Goal: Task Accomplishment & Management: Manage account settings

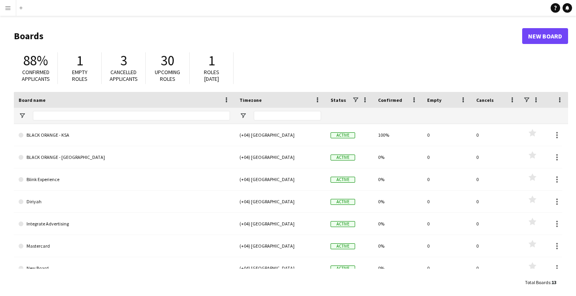
click at [9, 8] on app-icon "Menu" at bounding box center [8, 8] width 6 height 6
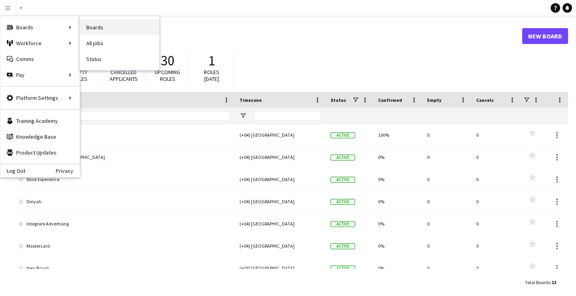
click at [88, 28] on link "Boards" at bounding box center [119, 27] width 79 height 16
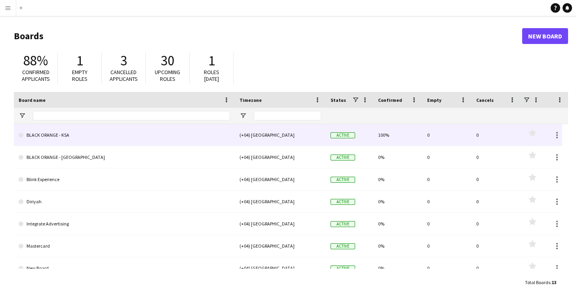
click at [412, 135] on div "100%" at bounding box center [397, 135] width 49 height 22
click at [110, 135] on link "BLACK ORANGE - KSA" at bounding box center [124, 135] width 211 height 22
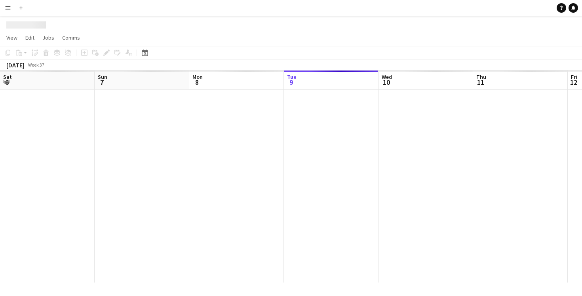
scroll to position [0, 189]
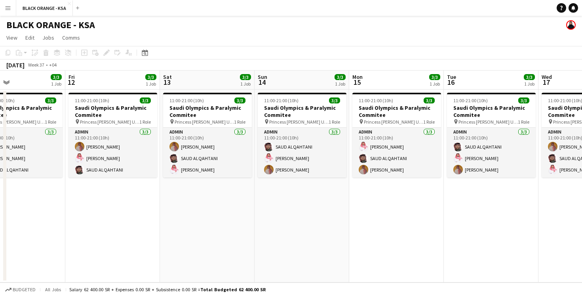
drag, startPoint x: 502, startPoint y: 243, endPoint x: 189, endPoint y: 239, distance: 313.0
click at [189, 239] on app-calendar-viewport "Mon 8 3/3 1 Job Tue 9 3/3 1 Job Wed 10 3/3 1 Job Thu 11 3/3 1 Job Fri 12 3/3 1 …" at bounding box center [291, 176] width 582 height 212
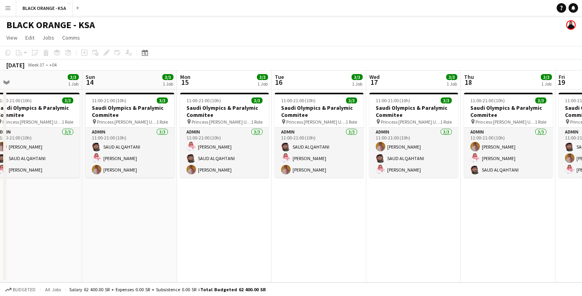
drag, startPoint x: 414, startPoint y: 243, endPoint x: 237, endPoint y: 236, distance: 177.0
click at [237, 236] on app-calendar-viewport "Wed 10 3/3 1 Job Thu 11 3/3 1 Job Fri 12 3/3 1 Job Sat 13 3/3 1 Job Sun 14 3/3 …" at bounding box center [291, 176] width 582 height 212
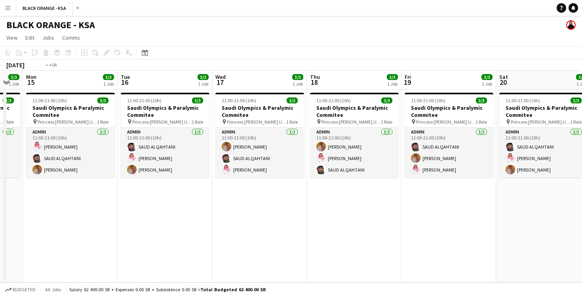
drag, startPoint x: 390, startPoint y: 241, endPoint x: 207, endPoint y: 243, distance: 183.2
click at [207, 243] on app-calendar-viewport "Fri 12 3/3 1 Job Sat 13 3/3 1 Job Sun 14 3/3 1 Job Mon 15 3/3 1 Job Tue 16 3/3 …" at bounding box center [291, 176] width 582 height 212
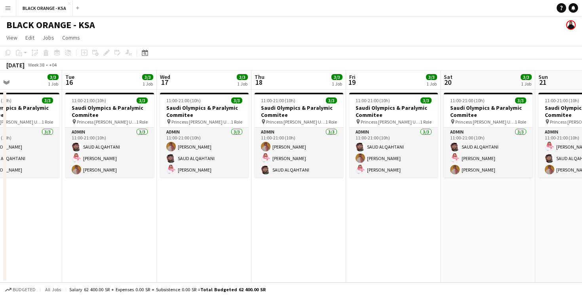
drag, startPoint x: 472, startPoint y: 231, endPoint x: 261, endPoint y: 232, distance: 211.3
click at [261, 232] on app-calendar-viewport "Fri 12 3/3 1 Job Sat 13 3/3 1 Job Sun 14 3/3 1 Job Mon 15 3/3 1 Job Tue 16 3/3 …" at bounding box center [291, 176] width 582 height 212
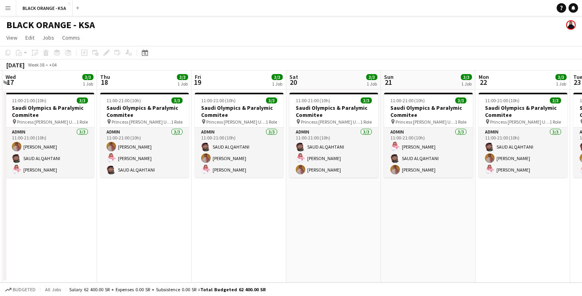
drag, startPoint x: 428, startPoint y: 240, endPoint x: 258, endPoint y: 234, distance: 169.5
click at [259, 234] on app-calendar-viewport "Sun 14 3/3 1 Job Mon 15 3/3 1 Job Tue 16 3/3 1 Job Wed 17 3/3 1 Job Thu 18 3/3 …" at bounding box center [291, 176] width 582 height 212
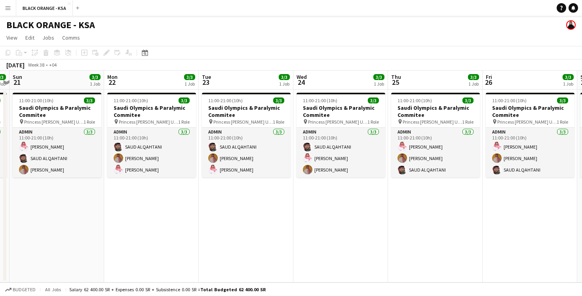
drag, startPoint x: 411, startPoint y: 234, endPoint x: 243, endPoint y: 233, distance: 168.2
click at [240, 232] on app-calendar-viewport "Thu 18 3/3 1 Job Fri 19 3/3 1 Job Sat 20 3/3 1 Job Sun 21 3/3 1 Job Mon 22 3/3 …" at bounding box center [291, 176] width 582 height 212
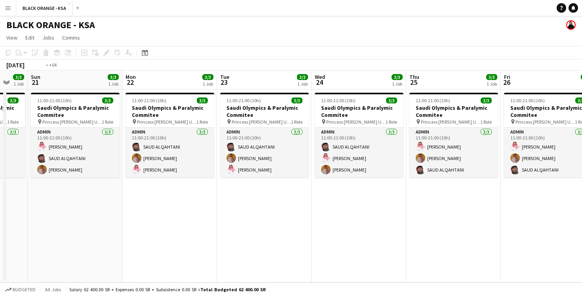
drag, startPoint x: 394, startPoint y: 239, endPoint x: 233, endPoint y: 241, distance: 161.8
click at [233, 240] on app-calendar-viewport "Thu 18 3/3 1 Job Fri 19 3/3 1 Job Sat 20 3/3 1 Job Sun 21 3/3 1 Job Mon 22 3/3 …" at bounding box center [291, 176] width 582 height 212
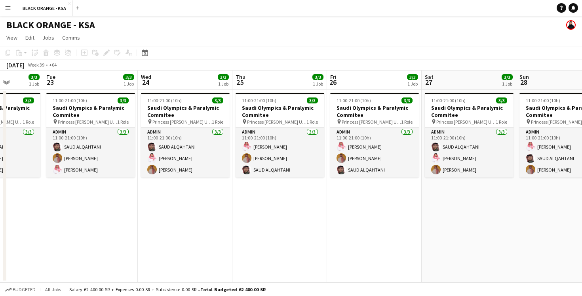
drag, startPoint x: 380, startPoint y: 245, endPoint x: 199, endPoint y: 247, distance: 180.4
click at [199, 247] on app-calendar-viewport "Sat 20 3/3 1 Job Sun 21 3/3 1 Job Mon 22 3/3 1 Job Tue 23 3/3 1 Job Wed 24 3/3 …" at bounding box center [291, 176] width 582 height 212
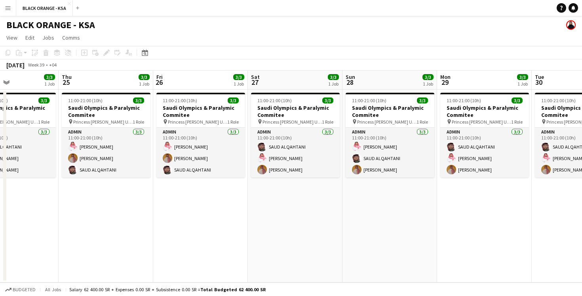
drag, startPoint x: 402, startPoint y: 248, endPoint x: 240, endPoint y: 245, distance: 162.3
click at [240, 244] on app-calendar-viewport "Mon 22 3/3 1 Job Tue 23 3/3 1 Job Wed 24 3/3 1 Job Thu 25 3/3 1 Job Fri 26 3/3 …" at bounding box center [291, 176] width 582 height 212
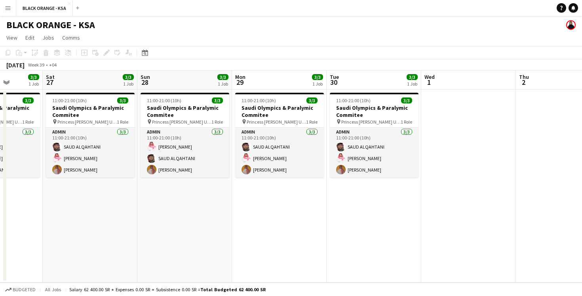
scroll to position [0, 222]
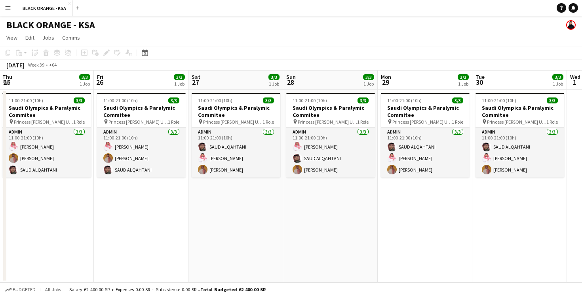
drag, startPoint x: 380, startPoint y: 245, endPoint x: 512, endPoint y: 242, distance: 132.2
click at [512, 242] on app-calendar-viewport "Tue 23 3/3 1 Job Wed 24 3/3 1 Job Thu 25 3/3 1 Job Fri 26 3/3 1 Job Sat 27 3/3 …" at bounding box center [291, 176] width 582 height 212
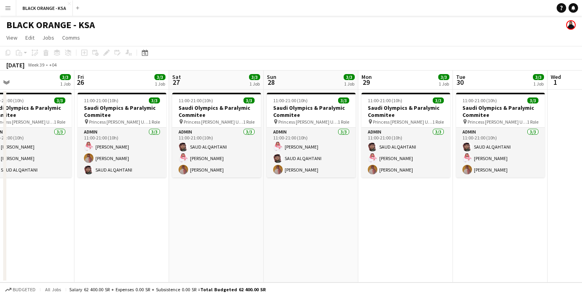
drag, startPoint x: 305, startPoint y: 236, endPoint x: 454, endPoint y: 236, distance: 148.4
click at [447, 236] on app-calendar-viewport "Tue 23 3/3 1 Job Wed 24 3/3 1 Job Thu 25 3/3 1 Job Fri 26 3/3 1 Job Sat 27 3/3 …" at bounding box center [291, 176] width 582 height 212
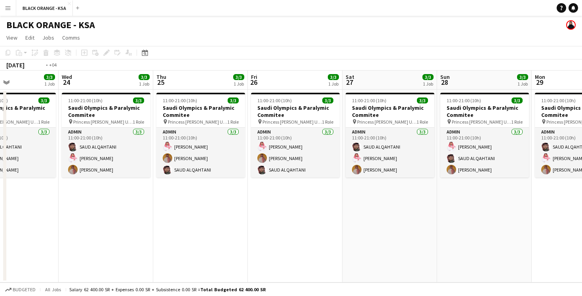
drag, startPoint x: 314, startPoint y: 229, endPoint x: 470, endPoint y: 228, distance: 156.7
click at [458, 229] on app-calendar-viewport "Sun 21 3/3 1 Job Mon 22 3/3 1 Job Tue 23 3/3 1 Job Wed 24 3/3 1 Job Thu 25 3/3 …" at bounding box center [291, 176] width 582 height 212
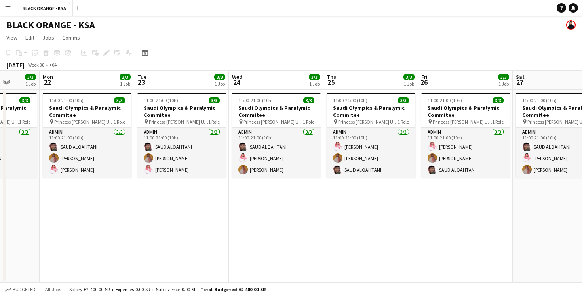
drag, startPoint x: 209, startPoint y: 224, endPoint x: 418, endPoint y: 224, distance: 209.3
click at [428, 226] on app-calendar-viewport "Fri 19 3/3 1 Job Sat 20 3/3 1 Job Sun 21 3/3 1 Job Mon 22 3/3 1 Job Tue 23 3/3 …" at bounding box center [291, 176] width 582 height 212
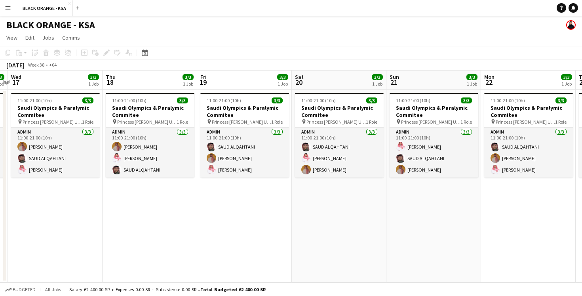
drag, startPoint x: 150, startPoint y: 222, endPoint x: 352, endPoint y: 228, distance: 202.3
click at [352, 228] on app-calendar-viewport "Mon 15 3/3 1 Job Tue 16 3/3 1 Job Wed 17 3/3 1 Job Thu 18 3/3 1 Job Fri 19 3/3 …" at bounding box center [291, 176] width 582 height 212
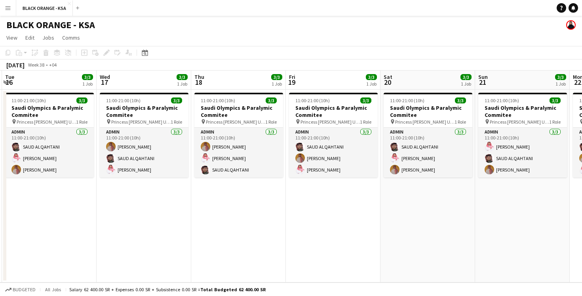
scroll to position [0, 240]
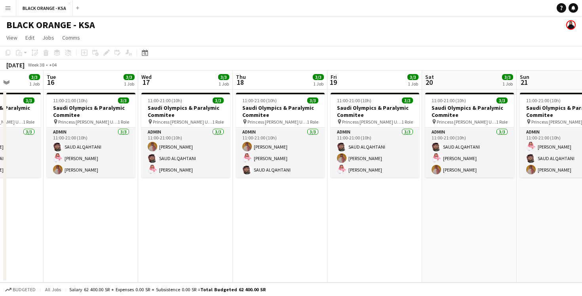
drag, startPoint x: 133, startPoint y: 214, endPoint x: 260, endPoint y: 221, distance: 127.2
click at [260, 221] on app-calendar-viewport "Sat 13 3/3 1 Job Sun 14 3/3 1 Job Mon 15 3/3 1 Job Tue 16 3/3 1 Job Wed 17 3/3 …" at bounding box center [291, 176] width 582 height 212
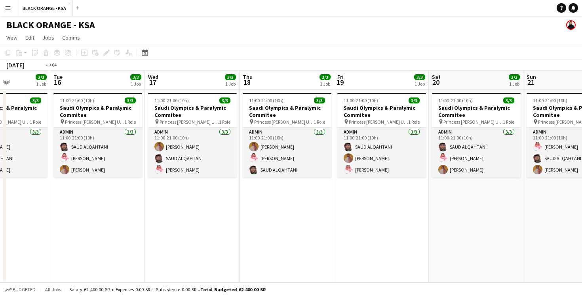
drag, startPoint x: 167, startPoint y: 218, endPoint x: 358, endPoint y: 211, distance: 191.2
click at [358, 211] on app-calendar-viewport "Sat 13 3/3 1 Job Sun 14 3/3 1 Job Mon 15 3/3 1 Job Tue 16 3/3 1 Job Wed 17 3/3 …" at bounding box center [291, 176] width 582 height 212
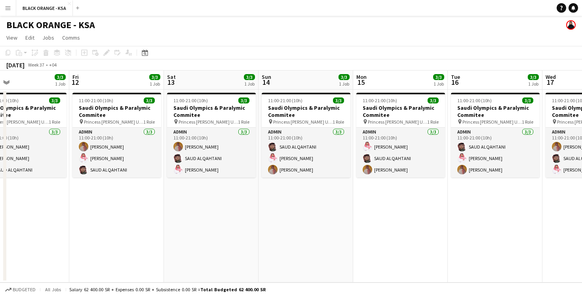
drag, startPoint x: 202, startPoint y: 217, endPoint x: 353, endPoint y: 211, distance: 150.9
click at [393, 215] on app-calendar-viewport "Tue 9 3/3 1 Job Wed 10 3/3 1 Job Thu 11 3/3 1 Job Fri 12 3/3 1 Job Sat 13 3/3 1…" at bounding box center [291, 176] width 582 height 212
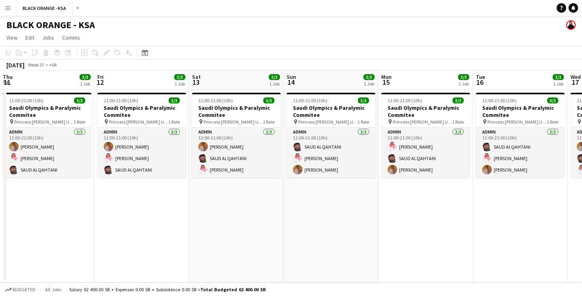
scroll to position [0, 233]
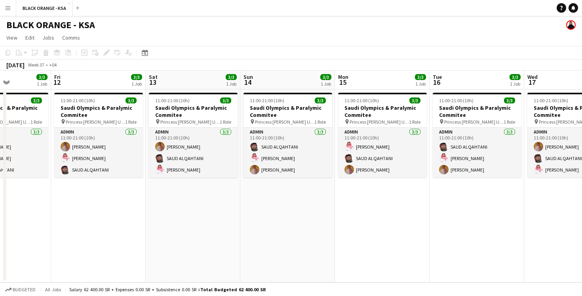
drag, startPoint x: 210, startPoint y: 215, endPoint x: 380, endPoint y: 212, distance: 170.6
click at [380, 212] on app-calendar-viewport "Tue 9 3/3 1 Job Wed 10 3/3 1 Job Thu 11 3/3 1 Job Fri 12 3/3 1 Job Sat 13 3/3 1…" at bounding box center [291, 176] width 582 height 212
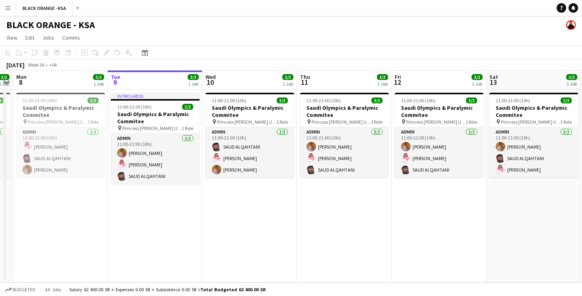
scroll to position [0, 163]
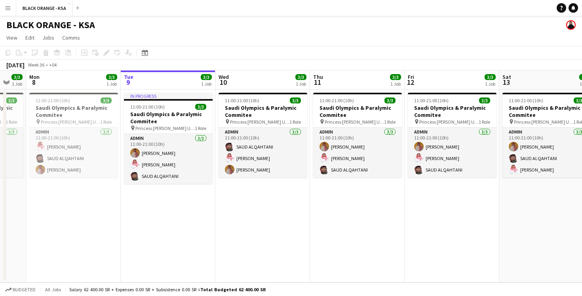
drag, startPoint x: 251, startPoint y: 222, endPoint x: 415, endPoint y: 230, distance: 164.4
click at [415, 230] on app-calendar-viewport "Sat 6 3/3 1 Job Sun 7 3/3 1 Job Mon 8 3/3 1 Job Tue 9 3/3 1 Job Wed 10 3/3 1 Jo…" at bounding box center [291, 176] width 582 height 212
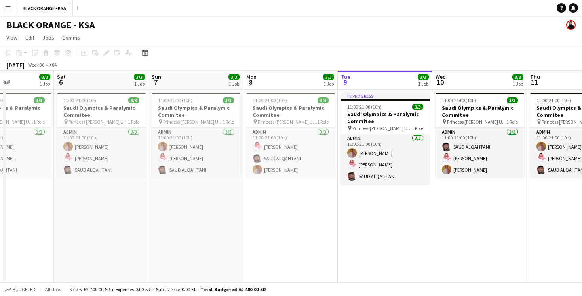
drag, startPoint x: 220, startPoint y: 234, endPoint x: 436, endPoint y: 239, distance: 216.9
click at [436, 239] on app-calendar-viewport "Wed 3 Thu 4 3/3 1 Job Fri 5 3/3 1 Job Sat 6 3/3 1 Job Sun 7 3/3 1 Job Mon 8 3/3…" at bounding box center [291, 176] width 582 height 212
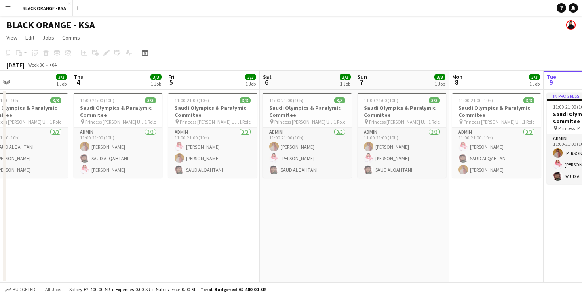
drag, startPoint x: 214, startPoint y: 236, endPoint x: 419, endPoint y: 237, distance: 205.0
click at [420, 237] on app-calendar-viewport "Mon 1 3/3 1 Job Tue 2 3/3 1 Job Wed 3 3/3 1 Job Thu 4 3/3 1 Job Fri 5 3/3 1 Job…" at bounding box center [291, 176] width 582 height 212
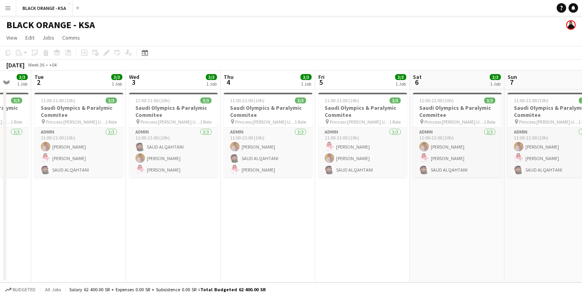
drag, startPoint x: 245, startPoint y: 232, endPoint x: 424, endPoint y: 231, distance: 179.2
click at [429, 232] on app-calendar-viewport "Sat 30 Sun 31 Mon 1 3/3 1 Job Tue 2 3/3 1 Job Wed 3 3/3 1 Job Thu 4 3/3 1 Job F…" at bounding box center [291, 176] width 582 height 212
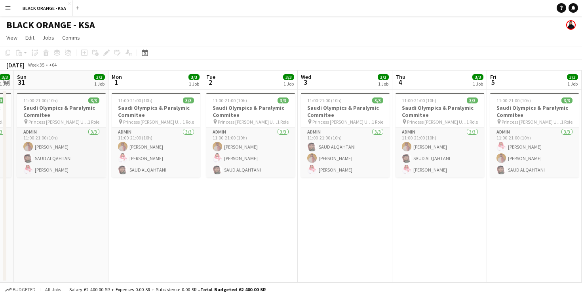
drag, startPoint x: 269, startPoint y: 229, endPoint x: 406, endPoint y: 232, distance: 137.3
click at [406, 232] on app-calendar-viewport "Fri 29 3/3 1 Job Sat 30 3/3 1 Job Sun 31 3/3 1 Job Mon 1 3/3 1 Job Tue 2 3/3 1 …" at bounding box center [291, 176] width 582 height 212
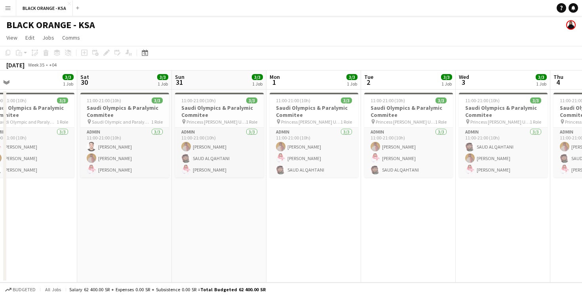
drag, startPoint x: 277, startPoint y: 228, endPoint x: 446, endPoint y: 233, distance: 169.4
click at [446, 233] on app-calendar-viewport "Wed 27 3/3 1 Job Thu 28 3/3 1 Job Fri 29 3/3 1 Job Sat 30 3/3 1 Job Sun 31 3/3 …" at bounding box center [291, 176] width 582 height 212
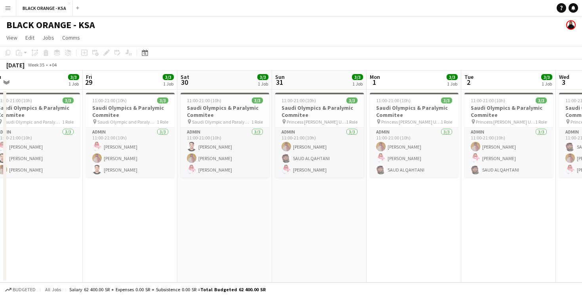
drag, startPoint x: 219, startPoint y: 222, endPoint x: 405, endPoint y: 227, distance: 186.4
click at [405, 227] on app-calendar-viewport "Tue 26 Wed 27 3/3 1 Job Thu 28 3/3 1 Job Fri 29 3/3 1 Job Sat 30 3/3 1 Job Sun …" at bounding box center [291, 176] width 582 height 212
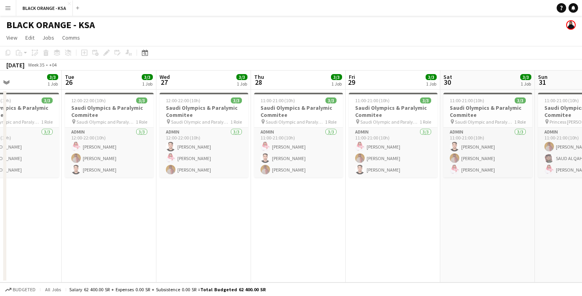
drag, startPoint x: 250, startPoint y: 227, endPoint x: 406, endPoint y: 227, distance: 155.9
click at [415, 228] on app-calendar-viewport "Sat 23 Sun 24 3/3 1 Job Mon 25 3/3 1 Job Tue 26 3/3 1 Job Wed 27 3/3 1 Job Thu …" at bounding box center [291, 176] width 582 height 212
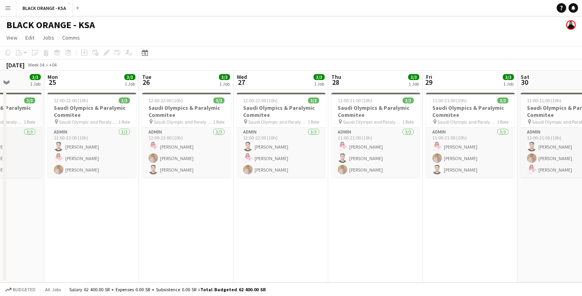
drag, startPoint x: 246, startPoint y: 225, endPoint x: 403, endPoint y: 225, distance: 157.1
click at [416, 227] on app-calendar-viewport "Fri 22 Sat 23 3/3 1 Job Sun 24 3/3 1 Job Mon 25 3/3 1 Job Tue 26 3/3 1 Job Wed …" at bounding box center [291, 176] width 582 height 212
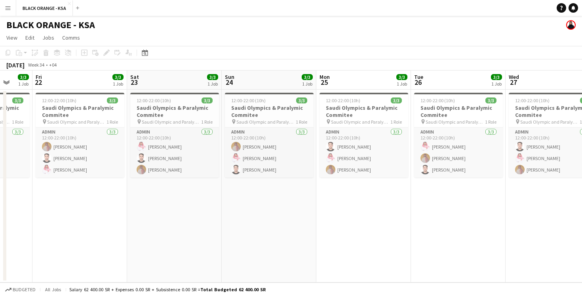
drag, startPoint x: 243, startPoint y: 224, endPoint x: 420, endPoint y: 227, distance: 177.3
click at [420, 227] on app-calendar-viewport "Tue 19 Wed 20 3/3 1 Job Thu 21 3/3 1 Job Fri 22 3/3 1 Job Sat 23 3/3 1 Job Sun …" at bounding box center [291, 176] width 582 height 212
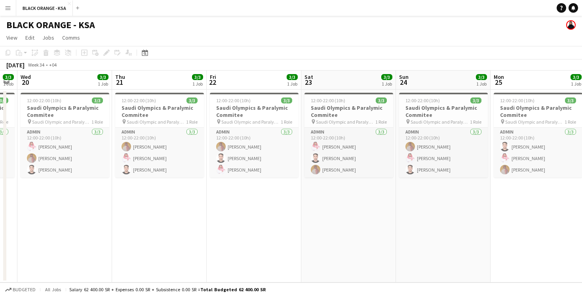
drag, startPoint x: 264, startPoint y: 233, endPoint x: 348, endPoint y: 223, distance: 84.5
click at [410, 226] on app-calendar-viewport "Mon 18 Tue 19 3/3 1 Job Wed 20 3/3 1 Job Thu 21 3/3 1 Job Fri 22 3/3 1 Job Sat …" at bounding box center [291, 176] width 582 height 212
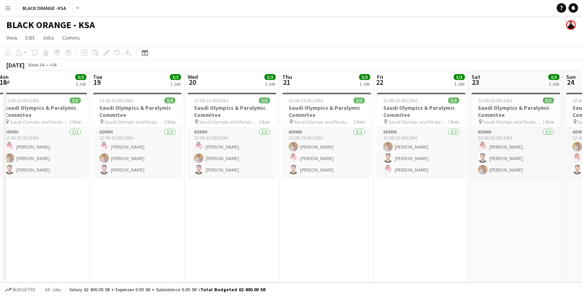
drag, startPoint x: 244, startPoint y: 226, endPoint x: 404, endPoint y: 223, distance: 159.5
click at [404, 223] on app-calendar-viewport "Sat 16 3/3 1 Job Sun 17 3/3 1 Job Mon 18 3/3 1 Job Tue 19 3/3 1 Job Wed 20 3/3 …" at bounding box center [291, 176] width 582 height 212
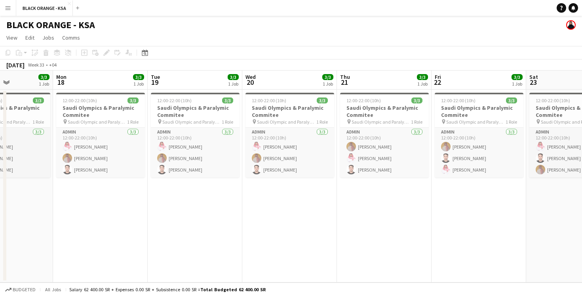
drag, startPoint x: 241, startPoint y: 222, endPoint x: 385, endPoint y: 224, distance: 144.4
click at [392, 225] on app-calendar-viewport "Fri 15 Sat 16 3/3 1 Job Sun 17 3/3 1 Job Mon 18 3/3 1 Job Tue 19 3/3 1 Job Wed …" at bounding box center [291, 176] width 582 height 212
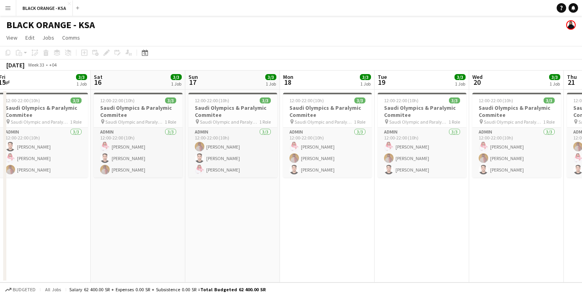
drag, startPoint x: 234, startPoint y: 225, endPoint x: 373, endPoint y: 226, distance: 139.3
click at [373, 226] on app-calendar-viewport "Wed 13 3/3 1 Job Thu 14 3/3 1 Job Fri 15 3/3 1 Job Sat 16 3/3 1 Job Sun 17 3/3 …" at bounding box center [291, 176] width 582 height 212
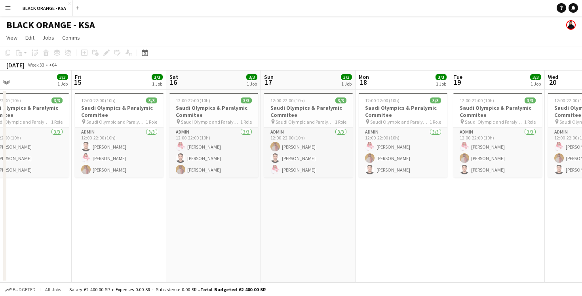
drag
click at [373, 226] on app-calendar-viewport "Tue 12 Wed 13 3/3 1 Job Thu 14 3/3 1 Job Fri 15 3/3 1 Job Sat 16 3/3 1 Job Sun …" at bounding box center [291, 176] width 582 height 212
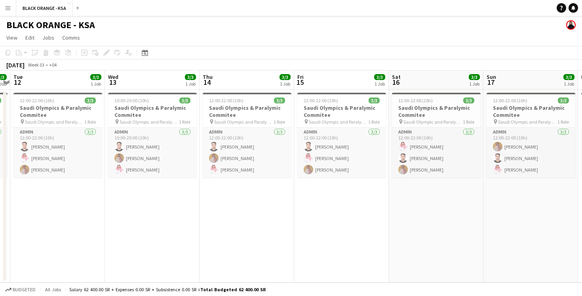
click at [358, 226] on app-calendar-viewport "Sun 10 3/3 1 Job Mon 11 3/3 1 Job Tue 12 3/3 1 Job Wed 13 3/3 1 Job Thu 14 3/3 …" at bounding box center [291, 176] width 582 height 212
click at [407, 225] on app-calendar-viewport "Sun 10 3/3 1 Job Mon 11 3/3 1 Job Tue 12 3/3 1 Job Wed 13 3/3 1 Job Thu 14 3/3 …" at bounding box center [291, 176] width 582 height 212
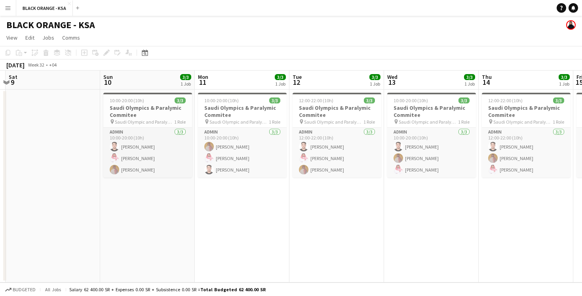
click at [432, 219] on app-calendar-viewport "Thu 7 Fri 8 Sat 9 Sun 10 3/3 1 Job Mon 11 3/3 1 Job Tue 12 3/3 1 Job Wed 13 3/3…" at bounding box center [291, 176] width 582 height 212
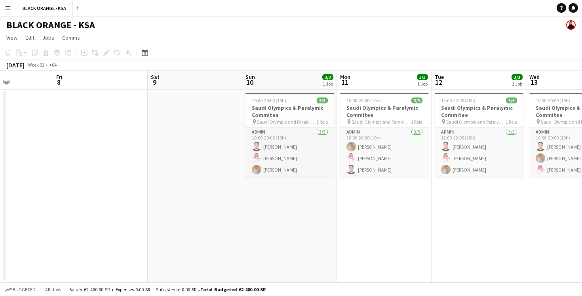
scroll to position [0, 245]
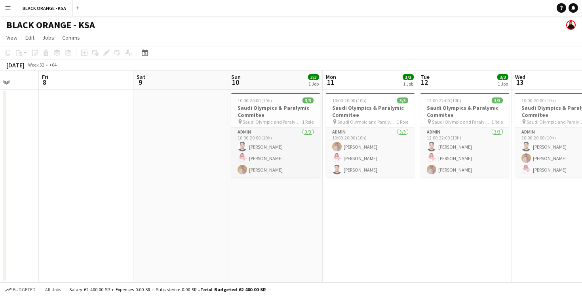
click at [277, 216] on app-calendar-viewport "Tue 5 Wed 6 Thu 7 Fri 8 Sat 9 Sun 10 3/3 1 Job Mon 11 3/3 1 Job Tue 12 3/3 1 Jo…" at bounding box center [291, 176] width 582 height 212
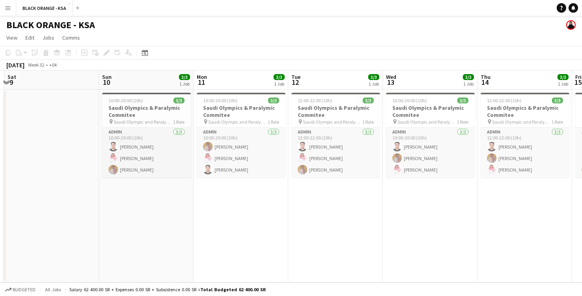
scroll to position [0, 385]
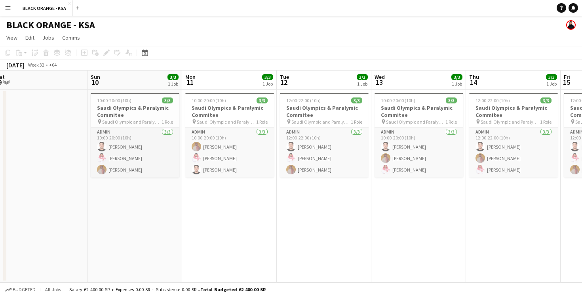
click at [235, 219] on app-calendar-viewport "Tue 5 Wed 6 Thu 7 Fri 8 Sat 9 Sun 10 3/3 1 Job Mon 11 3/3 1 Job Tue 12 3/3 1 Jo…" at bounding box center [291, 176] width 582 height 212
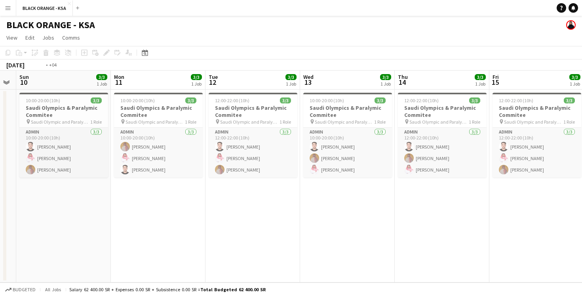
click at [228, 208] on app-calendar-viewport "Thu 7 Fri 8 Sat 9 Sun 10 3/3 1 Job Mon 11 3/3 1 Job Tue 12 3/3 1 Job Wed 13 3/3…" at bounding box center [291, 176] width 582 height 212
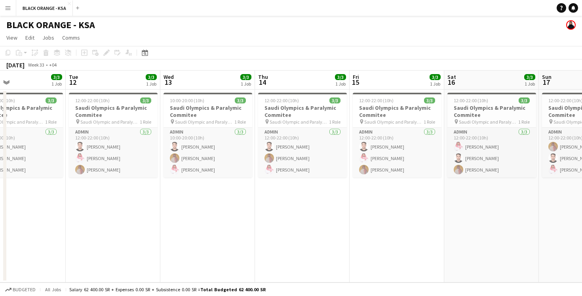
click at [210, 228] on app-calendar-viewport "Sat 9 Sun 10 3/3 1 Job Mon 11 3/3 1 Job Tue 12 3/3 1 Job Wed 13 3/3 1 Job Thu 1…" at bounding box center [291, 176] width 582 height 212
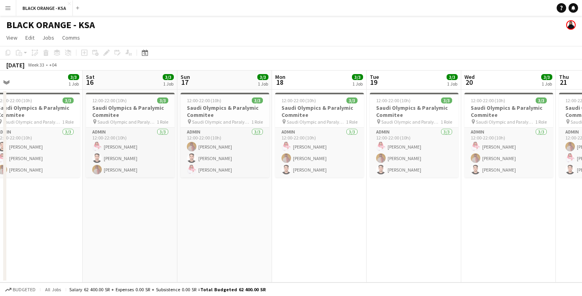
click at [172, 227] on app-calendar-viewport "Mon 11 3/3 1 Job Tue 12 3/3 1 Job Wed 13 3/3 1 Job Thu 14 3/3 1 Job Fri 15 3/3 …" at bounding box center [291, 176] width 582 height 212
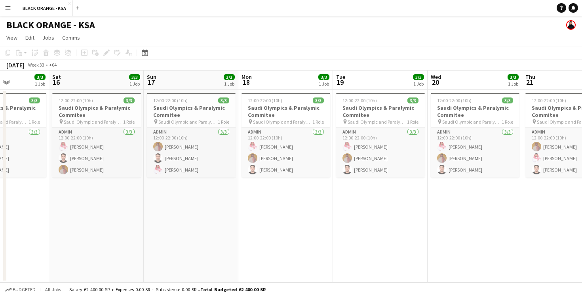
click at [171, 224] on app-calendar-viewport "Wed 13 3/3 1 Job Thu 14 3/3 1 Job Fri 15 3/3 1 Job Sat 16 3/3 1 Job Sun 17 3/3 …" at bounding box center [291, 176] width 582 height 212
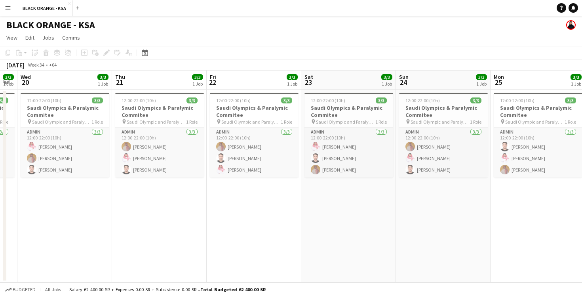
click at [153, 228] on app-calendar-viewport "Sun 17 3/3 1 Job Mon 18 3/3 1 Job Tue 19 3/3 1 Job Wed 20 3/3 1 Job Thu 21 3/3 …" at bounding box center [291, 176] width 582 height 212
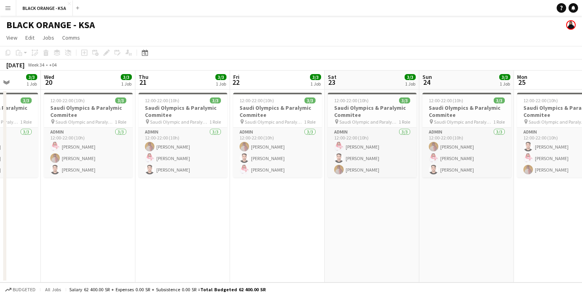
click at [198, 224] on app-calendar-viewport "Sun 17 3/3 1 Job Mon 18 3/3 1 Job Tue 19 3/3 1 Job Wed 20 3/3 1 Job Thu 21 3/3 …" at bounding box center [291, 176] width 582 height 212
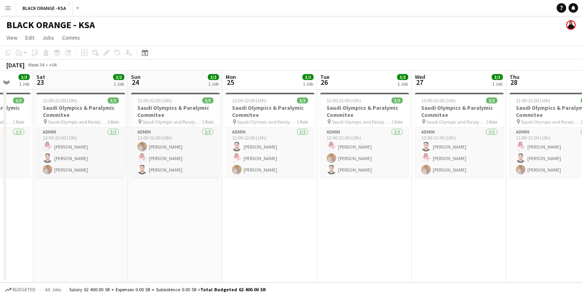
click at [191, 222] on app-calendar-viewport "Tue 19 3/3 1 Job Wed 20 3/3 1 Job Thu 21 3/3 1 Job Fri 22 3/3 1 Job Sat 23 3/3 …" at bounding box center [291, 176] width 582 height 212
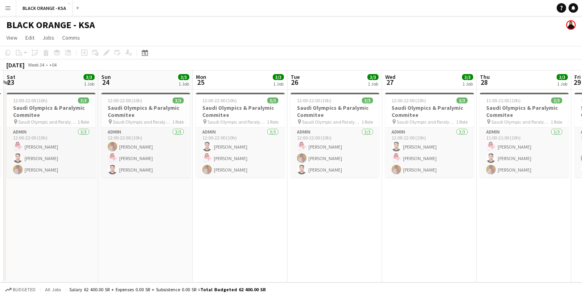
click at [158, 220] on app-calendar-viewport "Tue 19 3/3 1 Job Wed 20 3/3 1 Job Thu 21 3/3 1 Job Fri 22 3/3 1 Job Sat 23 3/3 …" at bounding box center [291, 176] width 582 height 212
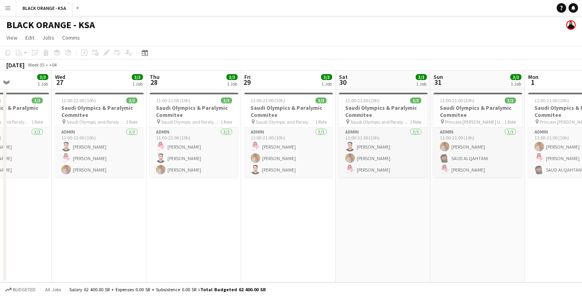
click at [173, 219] on app-calendar-viewport "Sat 23 3/3 1 Job Sun 24 3/3 1 Job Mon 25 3/3 1 Job Tue 26 3/3 1 Job Wed 27 3/3 …" at bounding box center [291, 176] width 582 height 212
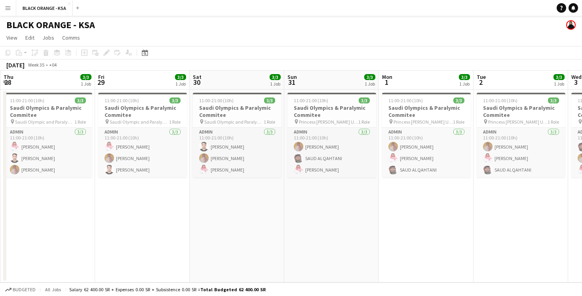
click at [211, 222] on app-calendar-viewport "Mon 25 3/3 1 Job Tue 26 3/3 1 Job Wed 27 3/3 1 Job Thu 28 3/3 1 Job Fri 29 3/3 …" at bounding box center [291, 176] width 582 height 212
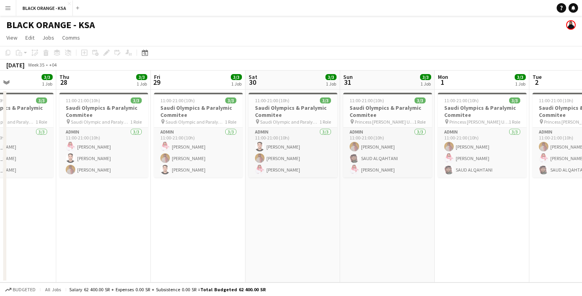
click at [220, 216] on app-calendar-viewport "Mon 25 3/3 1 Job Tue 26 3/3 1 Job Wed 27 3/3 1 Job Thu 28 3/3 1 Job Fri 29 3/3 …" at bounding box center [291, 176] width 582 height 212
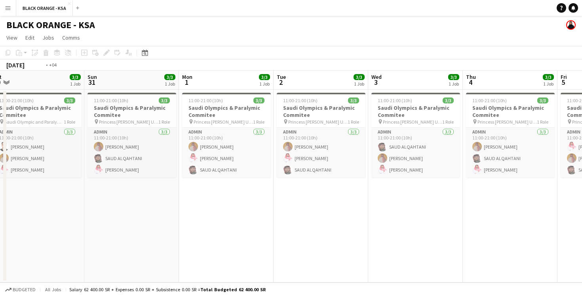
click at [230, 216] on app-calendar-viewport "Wed 27 3/3 1 Job Thu 28 3/3 1 Job Fri 29 3/3 1 Job Sat 30 3/3 1 Job Sun 31 3/3 …" at bounding box center [291, 176] width 582 height 212
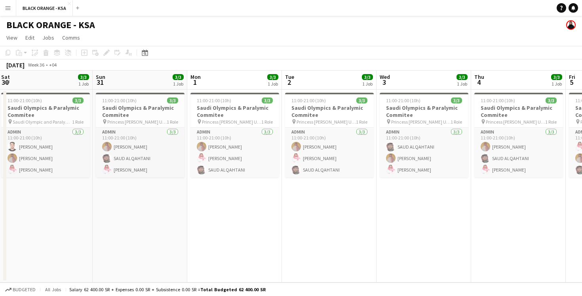
click at [405, 222] on app-calendar-viewport "Thu 28 3/3 1 Job Fri 29 3/3 1 Job Sat 30 3/3 1 Job Sun 31 3/3 1 Job Mon 1 3/3 1…" at bounding box center [291, 176] width 582 height 212
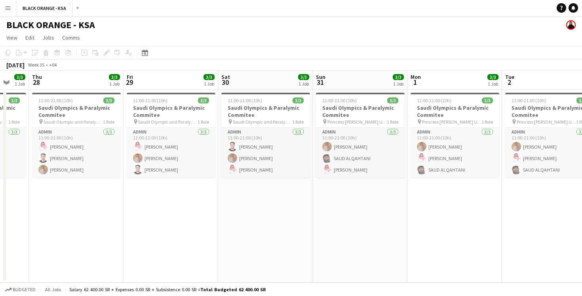
click at [453, 228] on app-calendar-viewport "Tue 26 3/3 1 Job Wed 27 3/3 1 Job Thu 28 3/3 1 Job Fri 29 3/3 1 Job Sat 30 3/3 …" at bounding box center [291, 176] width 582 height 212
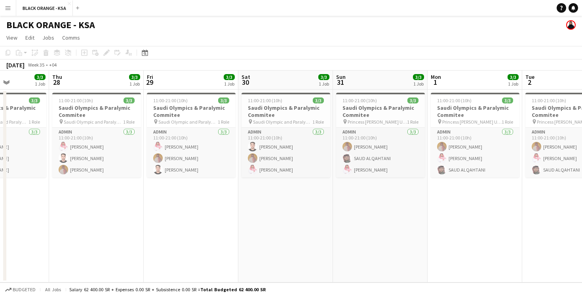
click at [428, 230] on app-calendar-viewport "Mon 25 3/3 1 Job Tue 26 3/3 1 Job Wed 27 3/3 1 Job Thu 28 3/3 1 Job Fri 29 3/3 …" at bounding box center [291, 176] width 582 height 212
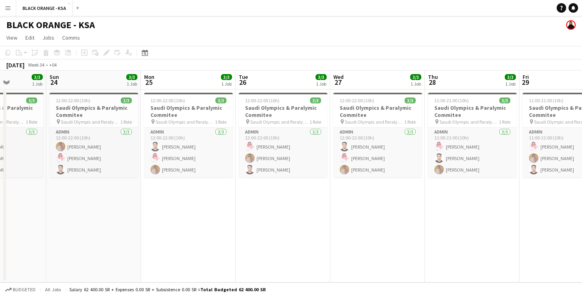
click at [408, 236] on app-calendar-viewport "Thu 21 3/3 1 Job Fri 22 3/3 1 Job Sat 23 3/3 1 Job Sun 24 3/3 1 Job Mon 25 3/3 …" at bounding box center [291, 176] width 582 height 212
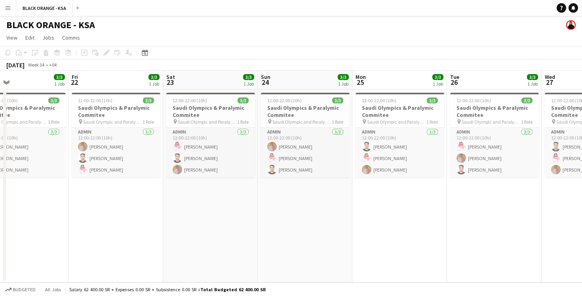
click at [395, 233] on app-calendar-viewport "Tue 19 3/3 1 Job Wed 20 3/3 1 Job Thu 21 3/3 1 Job Fri 22 3/3 1 Job Sat 23 3/3 …" at bounding box center [291, 176] width 582 height 212
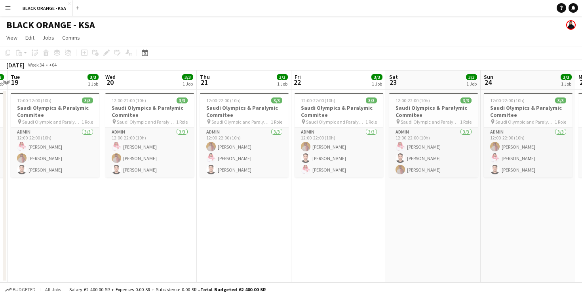
click at [463, 231] on app-calendar-viewport "Sun 17 3/3 1 Job Mon 18 3/3 1 Job Tue 19 3/3 1 Job Wed 20 3/3 1 Job Thu 21 3/3 …" at bounding box center [291, 176] width 582 height 212
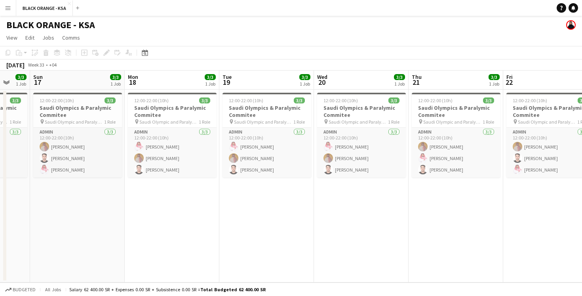
click at [424, 227] on app-calendar-viewport "Fri 15 3/3 1 Job Sat 16 3/3 1 Job Sun 17 3/3 1 Job Mon 18 3/3 1 Job Tue 19 3/3 …" at bounding box center [291, 176] width 582 height 212
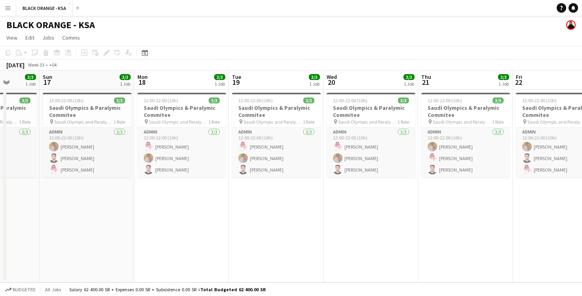
click at [466, 222] on app-calendar-viewport "Thu 14 3/3 1 Job Fri 15 3/3 1 Job Sat 16 3/3 1 Job Sun 17 3/3 1 Job Mon 18 3/3 …" at bounding box center [291, 176] width 582 height 212
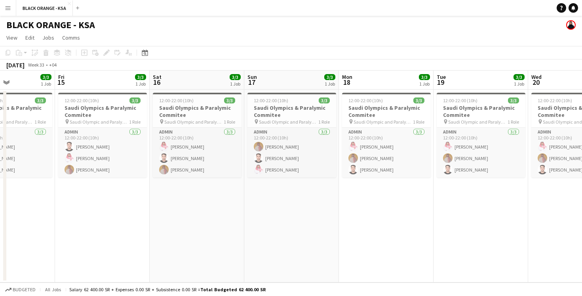
click at [452, 222] on app-calendar-viewport "Tue 12 3/3 1 Job Wed 13 3/3 1 Job Thu 14 3/3 1 Job Fri 15 3/3 1 Job Sat 16 3/3 …" at bounding box center [291, 176] width 582 height 212
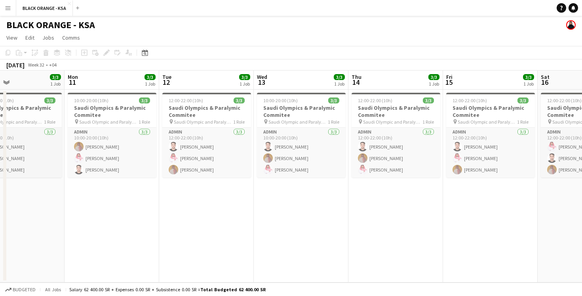
click at [448, 220] on app-calendar-viewport "Fri 8 Sat 9 Sun 10 3/3 1 Job Mon 11 3/3 1 Job Tue 12 3/3 1 Job Wed 13 3/3 1 Job…" at bounding box center [291, 176] width 582 height 212
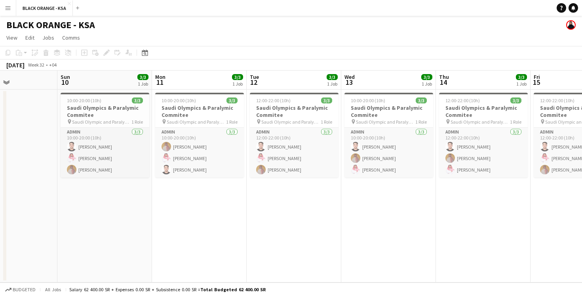
click at [443, 215] on app-calendar-viewport "Thu 7 Fri 8 Sat 9 Sun 10 3/3 1 Job Mon 11 3/3 1 Job Tue 12 3/3 1 Job Wed 13 3/3…" at bounding box center [291, 176] width 582 height 212
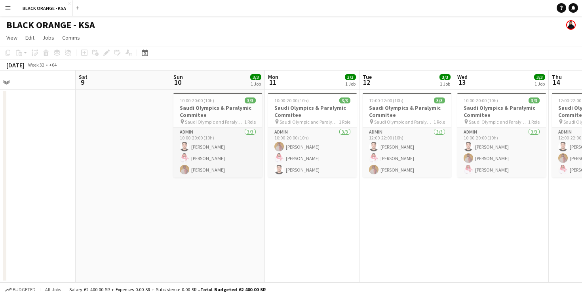
click at [138, 206] on app-calendar-viewport "Mon 4 Tue 5 Wed 6 Thu 7 Fri 8 Sat 9 Sun 10 3/3 1 Job Mon 11 3/3 1 Job Tue 12 3/…" at bounding box center [291, 176] width 582 height 212
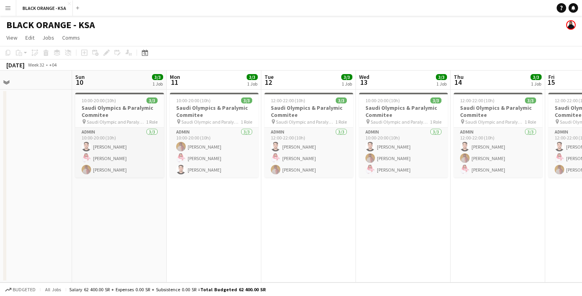
scroll to position [0, 290]
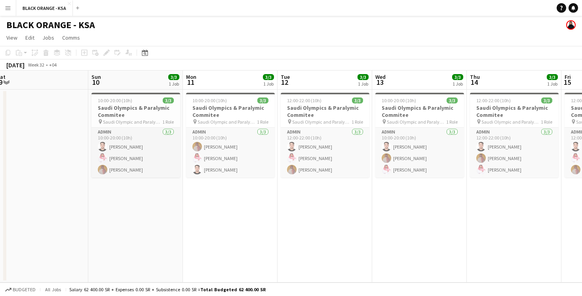
click at [267, 220] on app-calendar-viewport "Wed 6 Thu 7 Fri 8 Sat 9 Sun 10 3/3 1 Job Mon 11 3/3 1 Job Tue 12 3/3 1 Job Wed …" at bounding box center [291, 176] width 582 height 212
click at [8, 9] on app-icon "Menu" at bounding box center [8, 8] width 6 height 6
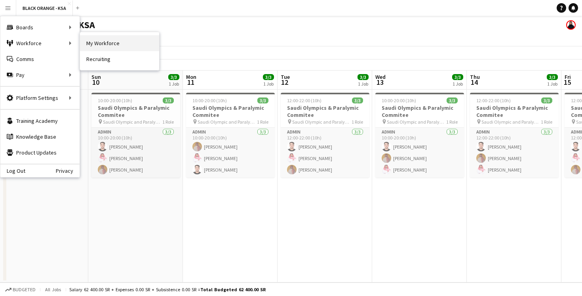
click at [104, 44] on link "My Workforce" at bounding box center [119, 43] width 79 height 16
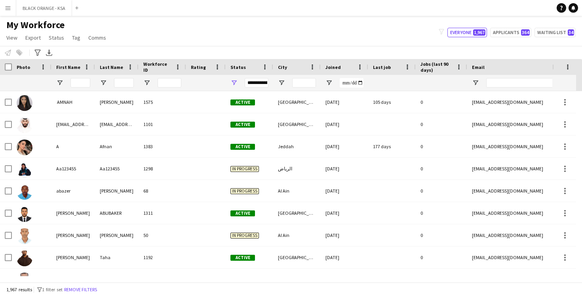
click at [9, 8] on app-icon "Menu" at bounding box center [8, 8] width 6 height 6
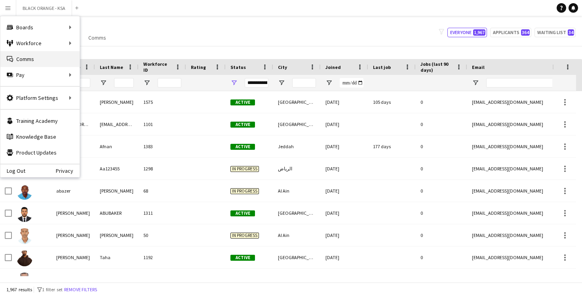
click at [45, 61] on link "Comms Comms" at bounding box center [39, 59] width 79 height 16
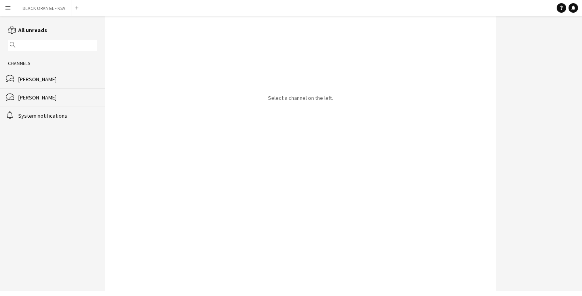
click at [39, 81] on div "[PERSON_NAME]" at bounding box center [57, 79] width 79 height 7
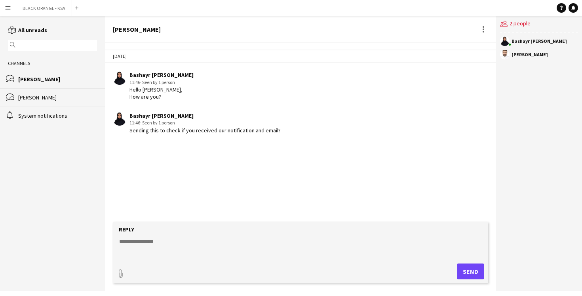
click at [45, 97] on div "[PERSON_NAME]" at bounding box center [57, 97] width 79 height 7
click at [40, 114] on div "System notifications" at bounding box center [57, 115] width 79 height 7
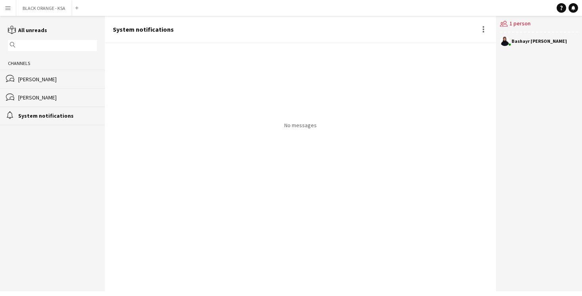
click at [34, 80] on div "[PERSON_NAME]" at bounding box center [57, 79] width 79 height 7
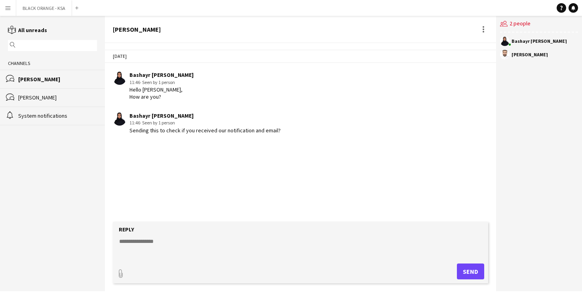
click at [11, 8] on button "Menu" at bounding box center [8, 8] width 16 height 16
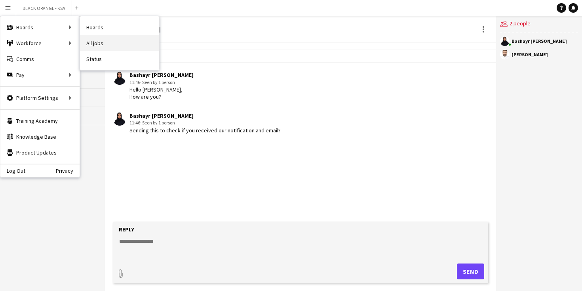
click at [97, 44] on link "All jobs" at bounding box center [119, 43] width 79 height 16
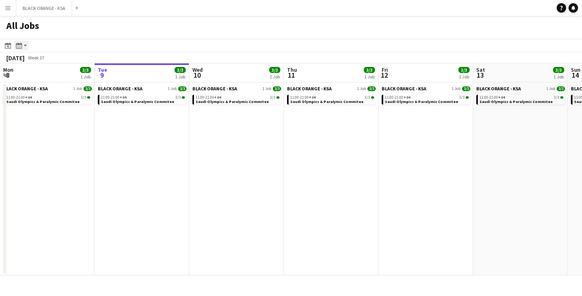
click at [24, 45] on app-action-btn "Month view / Day view" at bounding box center [21, 45] width 14 height 9
click at [34, 89] on link "Month view" at bounding box center [43, 87] width 44 height 7
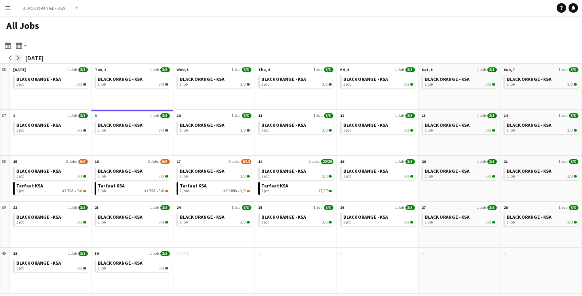
click at [20, 58] on app-icon "arrow-right" at bounding box center [18, 57] width 5 height 5
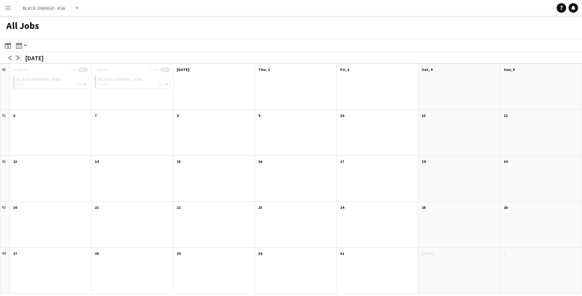
click at [20, 58] on app-icon "arrow-right" at bounding box center [18, 57] width 5 height 5
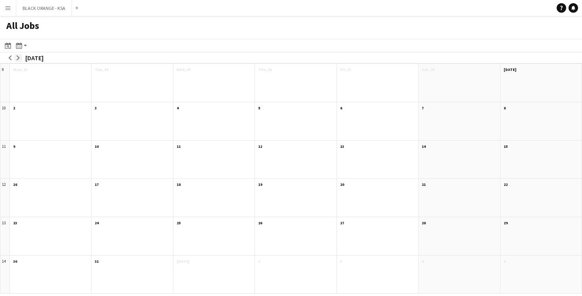
click at [20, 58] on app-icon "arrow-right" at bounding box center [18, 57] width 5 height 5
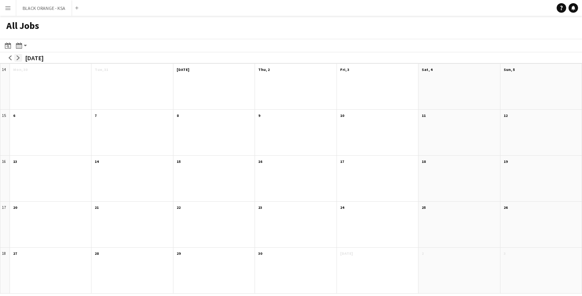
click at [20, 58] on app-icon "arrow-right" at bounding box center [18, 57] width 5 height 5
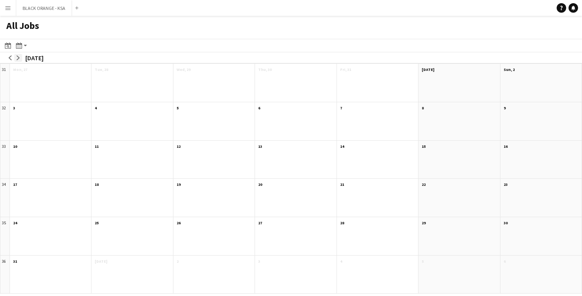
click at [20, 58] on app-icon "arrow-right" at bounding box center [18, 57] width 5 height 5
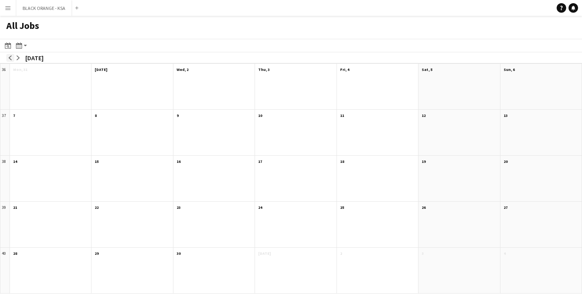
click at [11, 58] on app-icon "arrow-left" at bounding box center [10, 57] width 5 height 5
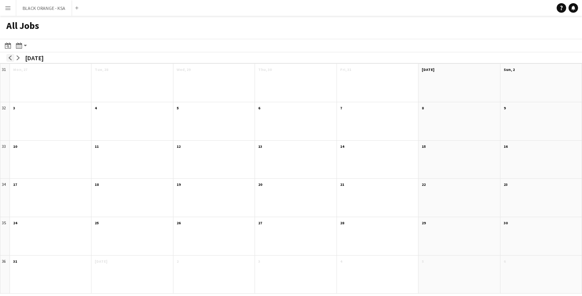
click at [11, 58] on app-icon "arrow-left" at bounding box center [10, 57] width 5 height 5
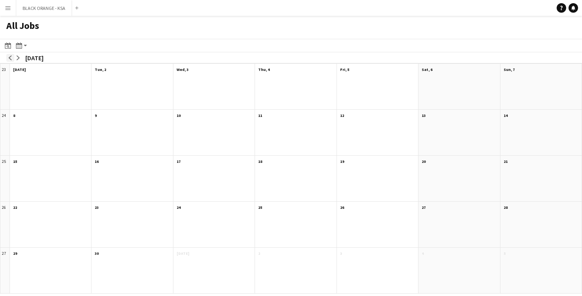
click at [11, 58] on app-icon "arrow-left" at bounding box center [10, 57] width 5 height 5
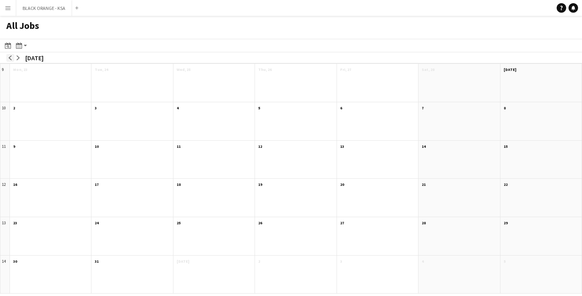
click at [11, 58] on app-icon "arrow-left" at bounding box center [10, 57] width 5 height 5
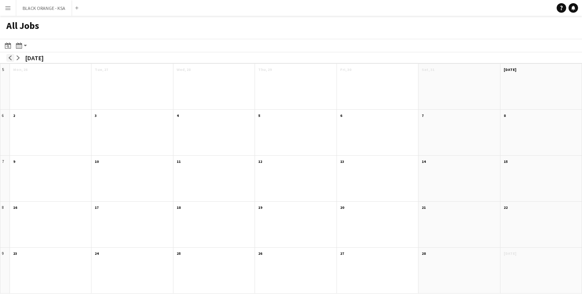
click at [11, 58] on app-icon "arrow-left" at bounding box center [10, 57] width 5 height 5
click at [11, 57] on app-icon "arrow-left" at bounding box center [10, 57] width 5 height 5
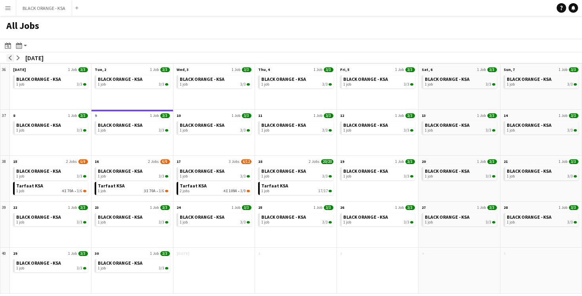
click at [11, 57] on app-icon "arrow-left" at bounding box center [10, 57] width 5 height 5
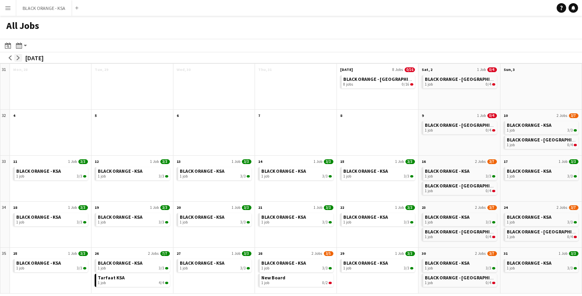
click at [17, 57] on app-icon "arrow-right" at bounding box center [18, 57] width 5 height 5
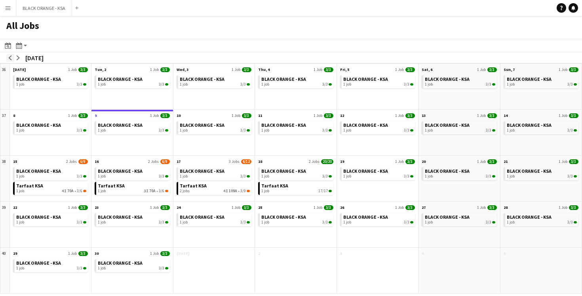
click at [11, 59] on app-icon "arrow-left" at bounding box center [10, 57] width 5 height 5
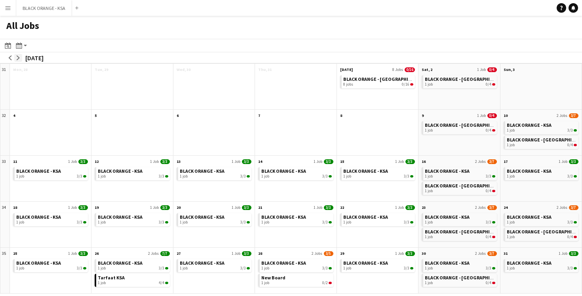
click at [19, 58] on app-icon "arrow-right" at bounding box center [18, 57] width 5 height 5
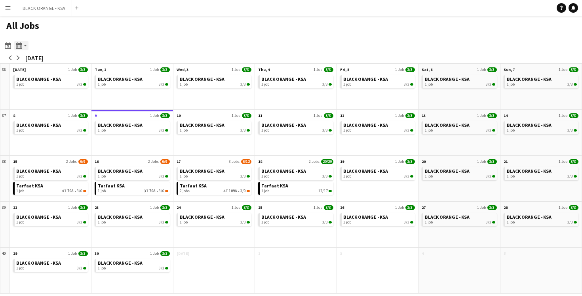
click at [25, 46] on app-action-btn "Month view / Day view" at bounding box center [21, 45] width 14 height 9
click at [42, 75] on link "Day view by Job" at bounding box center [43, 73] width 44 height 7
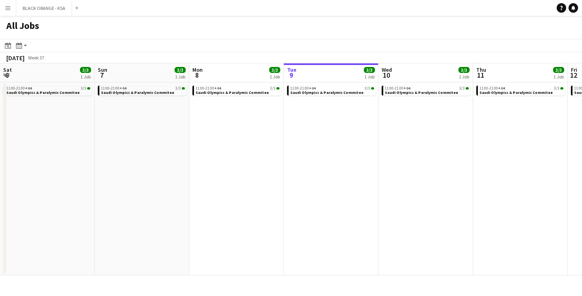
scroll to position [0, 189]
click at [434, 92] on span "Saudi Olympics & Paralymic Commitee" at bounding box center [421, 92] width 73 height 5
click at [25, 46] on app-action-btn "Month view / Day view" at bounding box center [21, 45] width 14 height 9
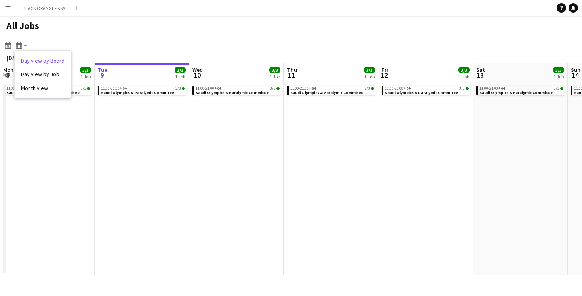
click at [36, 62] on link "Day view by Board" at bounding box center [43, 60] width 44 height 7
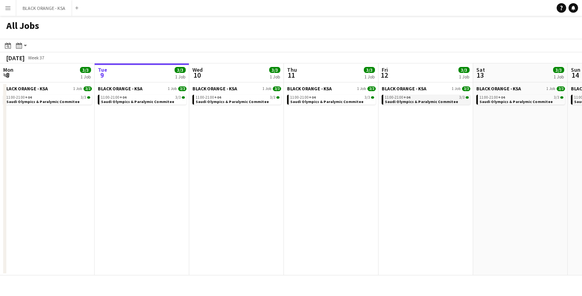
click at [407, 101] on span "Saudi Olympics & Paralymic Commitee" at bounding box center [421, 101] width 73 height 5
click at [8, 9] on app-icon "Menu" at bounding box center [8, 8] width 6 height 6
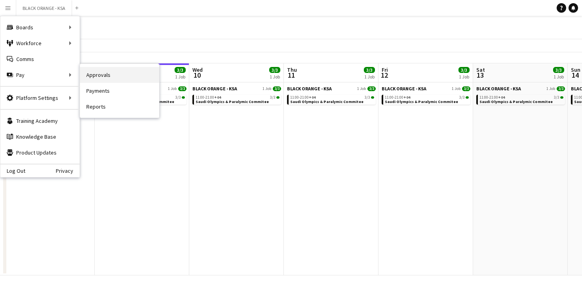
click at [105, 75] on link "Approvals" at bounding box center [119, 75] width 79 height 16
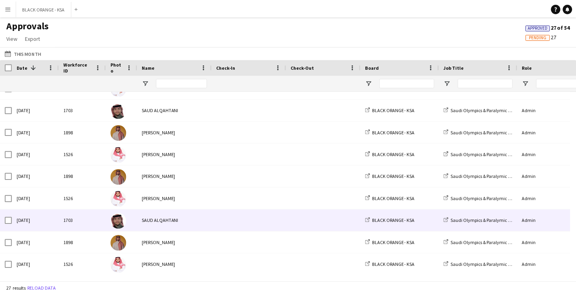
scroll to position [413, 0]
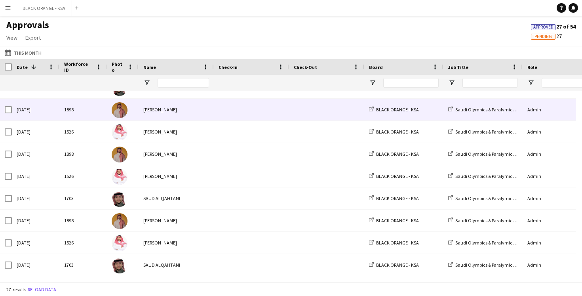
click at [296, 108] on span at bounding box center [327, 110] width 66 height 22
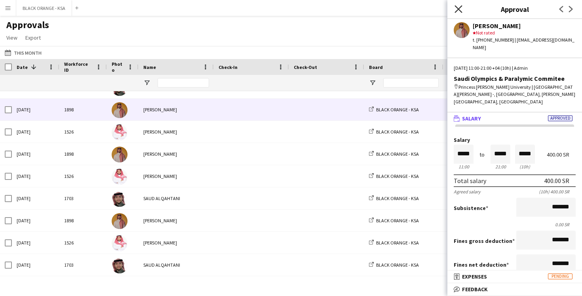
click at [459, 11] on icon "Close pop-in" at bounding box center [458, 9] width 8 height 8
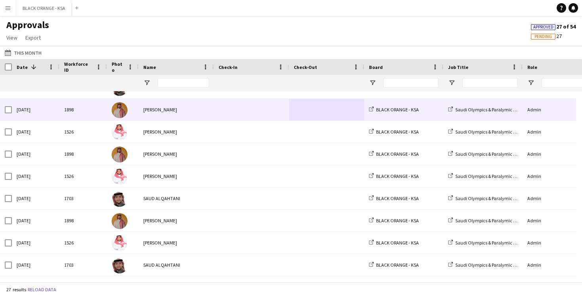
click at [212, 108] on div "[PERSON_NAME]" at bounding box center [175, 110] width 75 height 22
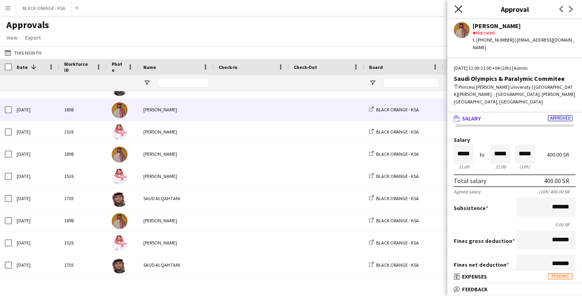
click at [457, 9] on icon at bounding box center [458, 9] width 8 height 8
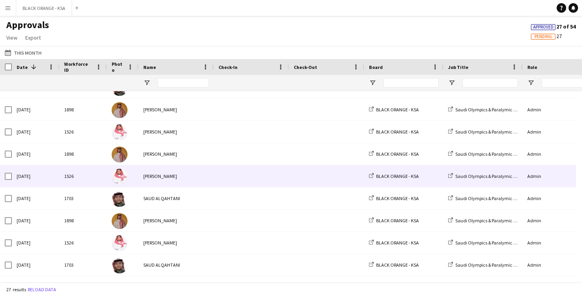
click at [223, 176] on span at bounding box center [251, 176] width 66 height 22
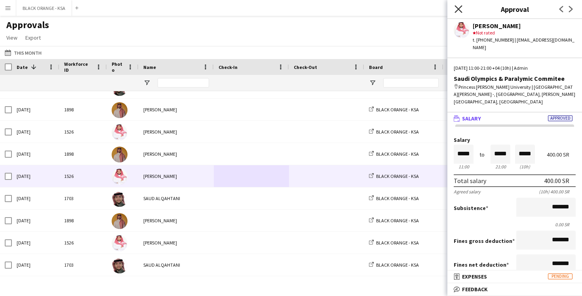
click at [457, 10] on icon at bounding box center [458, 9] width 8 height 8
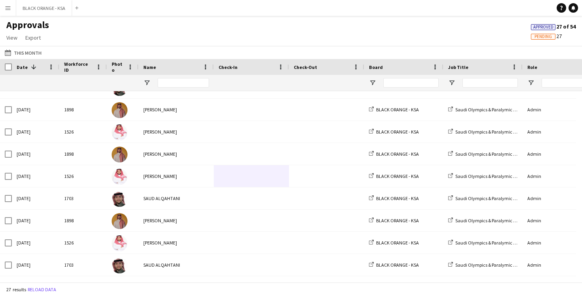
click at [11, 10] on button "Menu" at bounding box center [8, 8] width 16 height 16
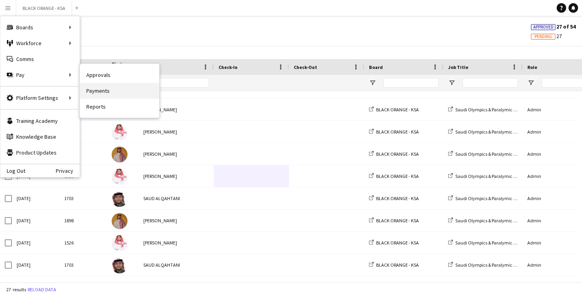
click at [101, 92] on link "Payments" at bounding box center [119, 91] width 79 height 16
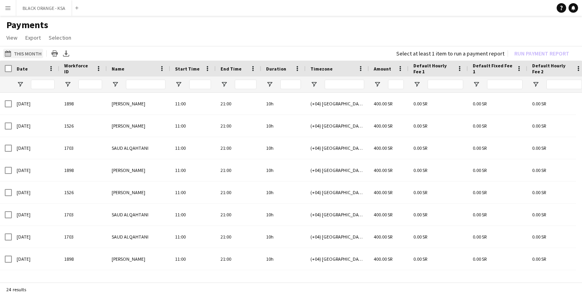
click at [30, 55] on button "This Month This Month" at bounding box center [23, 53] width 40 height 9
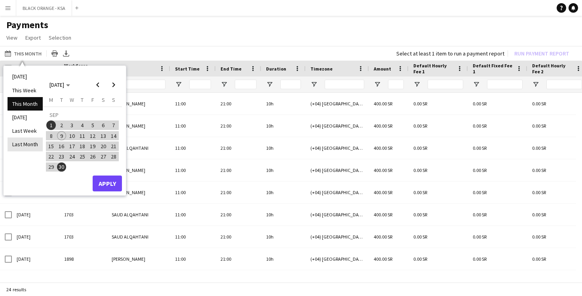
click at [28, 146] on li "Last Month" at bounding box center [25, 143] width 35 height 13
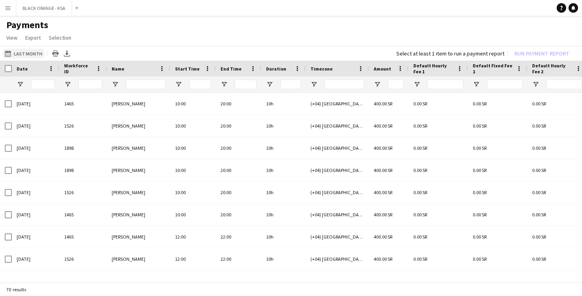
click at [18, 54] on button "This Month Last Month" at bounding box center [23, 53] width 41 height 9
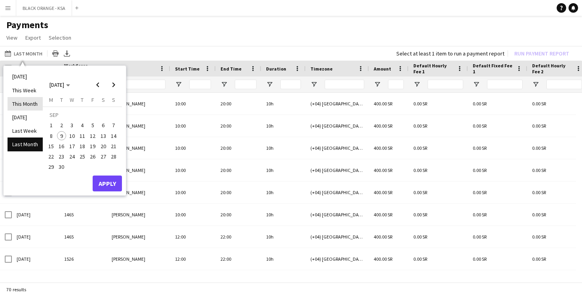
click at [28, 102] on li "This Month" at bounding box center [25, 103] width 35 height 13
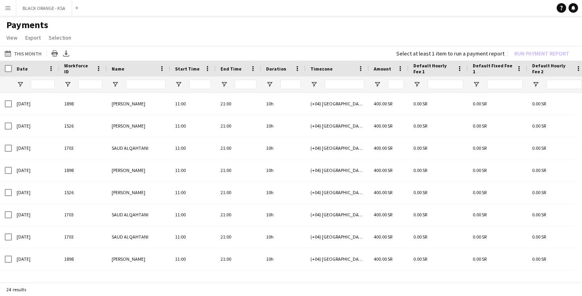
click at [11, 9] on app-icon "Menu" at bounding box center [8, 8] width 6 height 6
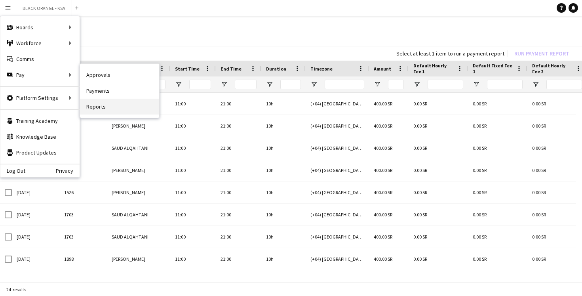
click at [98, 106] on link "Reports" at bounding box center [119, 107] width 79 height 16
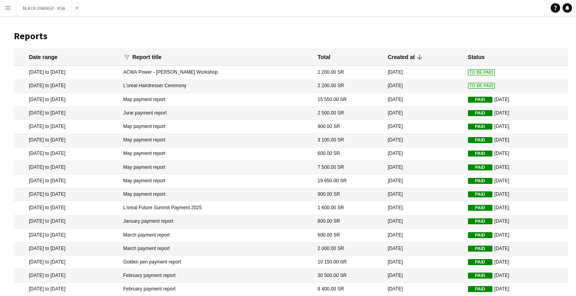
click at [6, 10] on app-icon "Menu" at bounding box center [8, 8] width 6 height 6
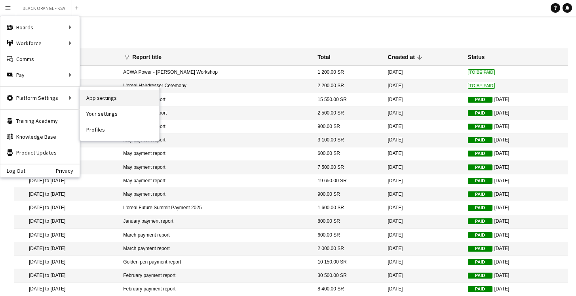
click at [104, 97] on link "App settings" at bounding box center [119, 98] width 79 height 16
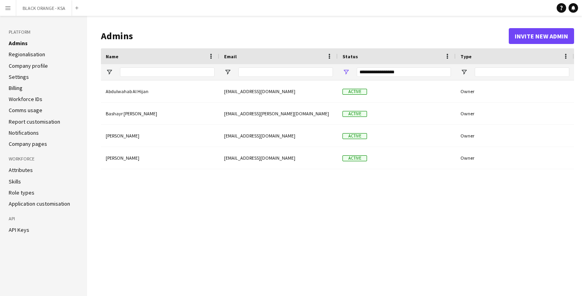
click at [27, 54] on link "Regionalisation" at bounding box center [27, 54] width 36 height 7
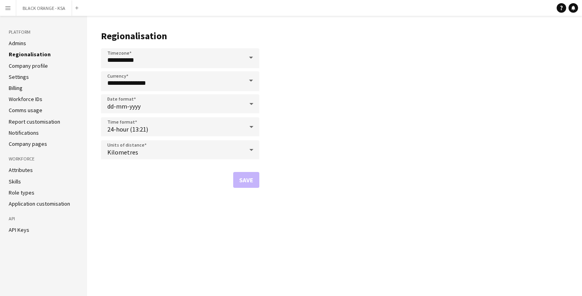
click at [28, 68] on link "Company profile" at bounding box center [28, 65] width 39 height 7
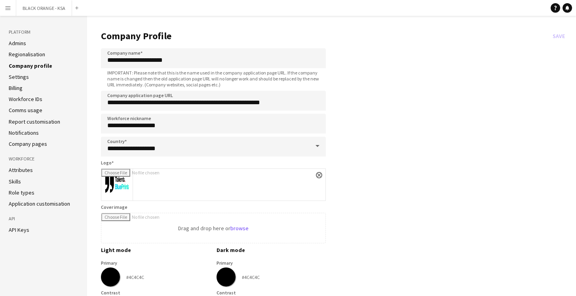
click at [26, 78] on link "Settings" at bounding box center [19, 76] width 20 height 7
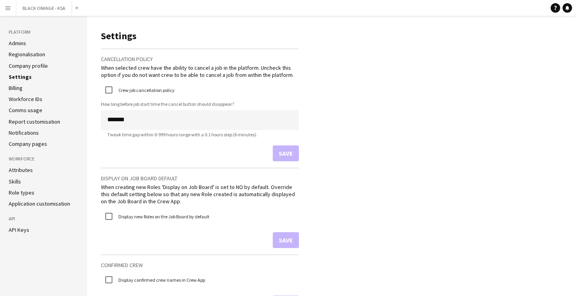
click at [22, 89] on link "Billing" at bounding box center [16, 87] width 14 height 7
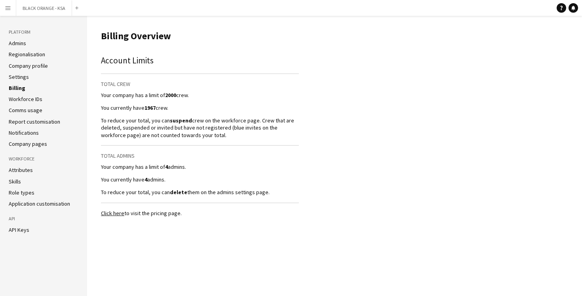
click at [28, 100] on link "Workforce IDs" at bounding box center [26, 98] width 34 height 7
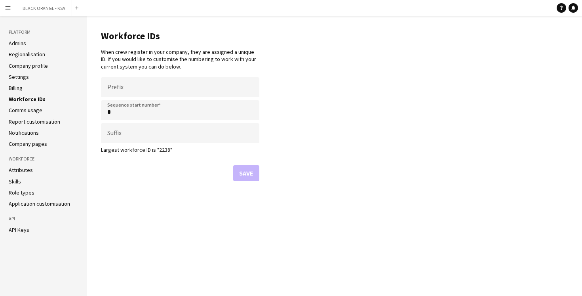
click at [27, 112] on link "Comms usage" at bounding box center [26, 109] width 34 height 7
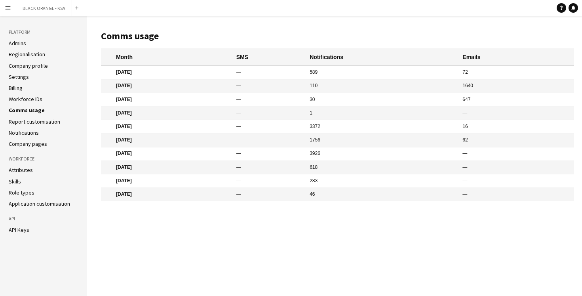
click at [34, 122] on link "Report customisation" at bounding box center [34, 121] width 51 height 7
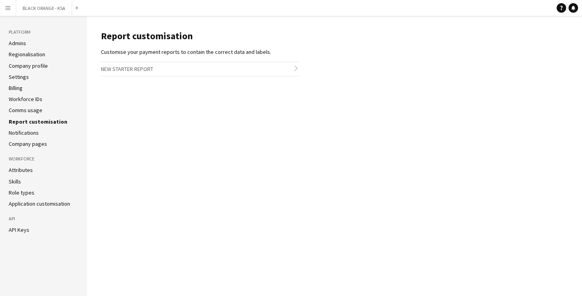
click at [29, 133] on link "Notifications" at bounding box center [24, 132] width 30 height 7
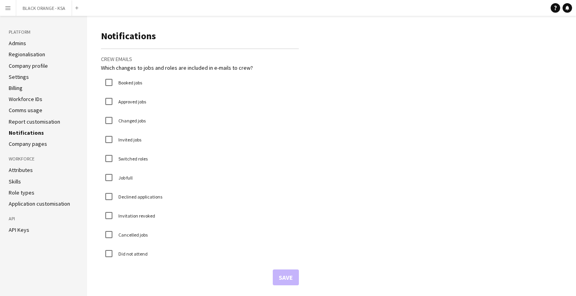
click at [32, 145] on link "Company pages" at bounding box center [28, 143] width 38 height 7
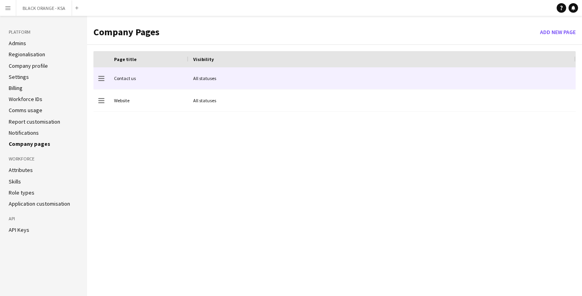
click at [145, 78] on div "Contact us" at bounding box center [148, 78] width 79 height 22
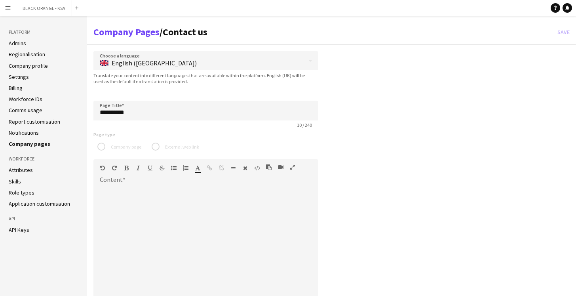
click at [31, 171] on link "Attributes" at bounding box center [21, 169] width 24 height 7
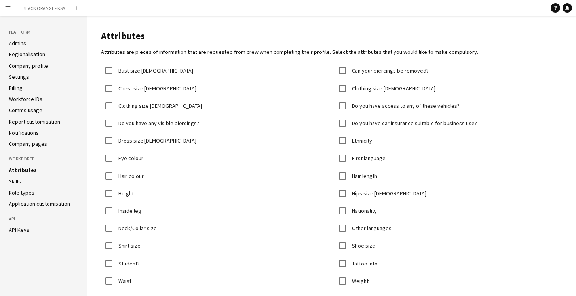
click at [19, 180] on link "Skills" at bounding box center [15, 181] width 12 height 7
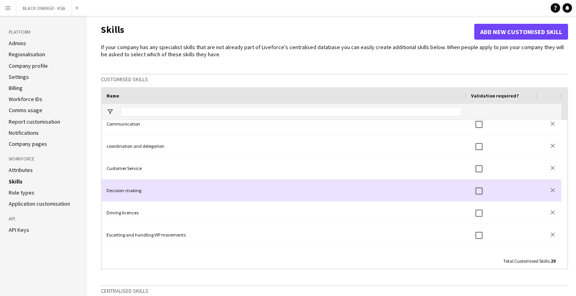
scroll to position [101, 0]
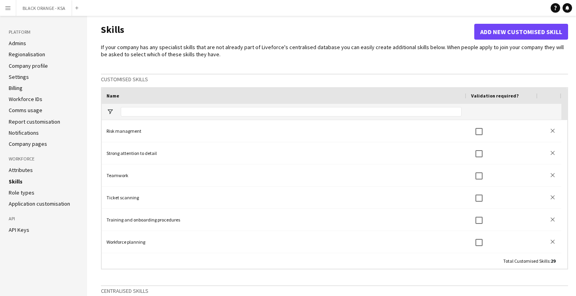
click at [18, 193] on link "Role types" at bounding box center [22, 192] width 26 height 7
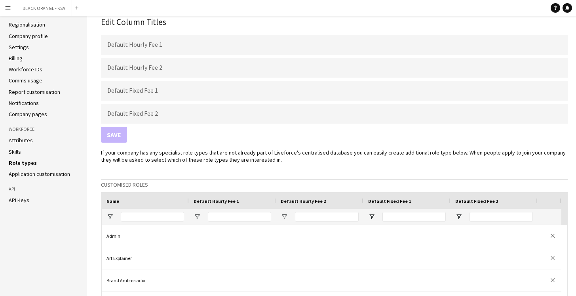
click at [23, 200] on link "API Keys" at bounding box center [19, 199] width 21 height 7
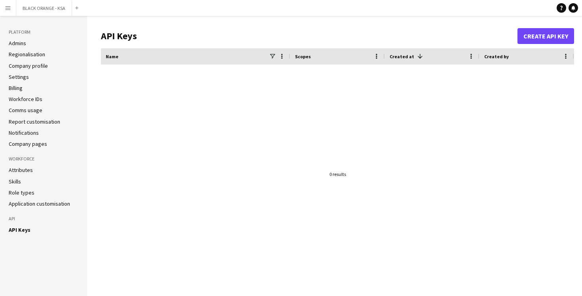
click at [20, 193] on link "Role types" at bounding box center [22, 192] width 26 height 7
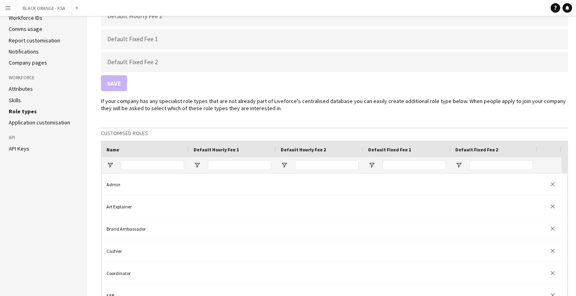
click at [47, 123] on link "Application customisation" at bounding box center [39, 122] width 61 height 7
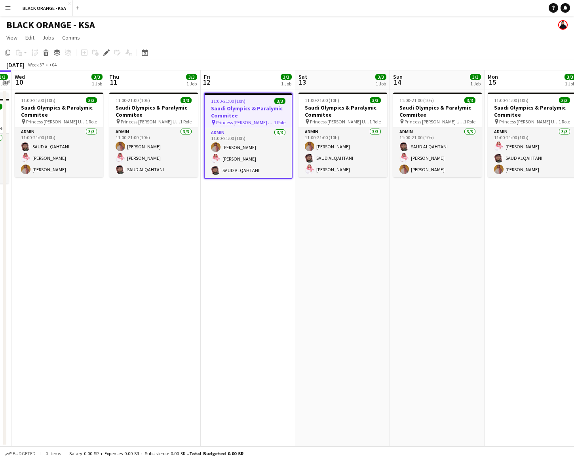
click at [280, 43] on app-page-menu "View Day view expanded Day view collapsed Month view Date picker Jump to today …" at bounding box center [287, 38] width 574 height 15
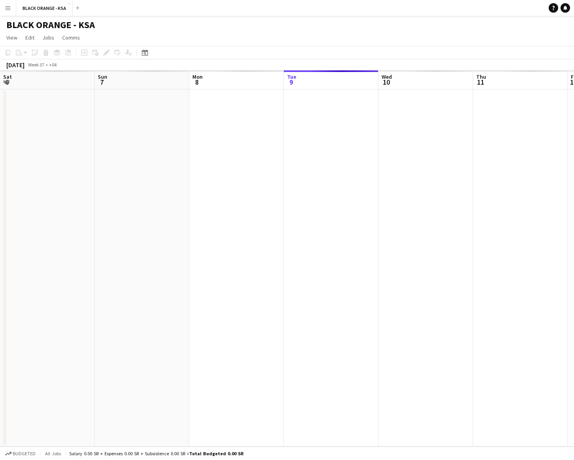
scroll to position [0, 272]
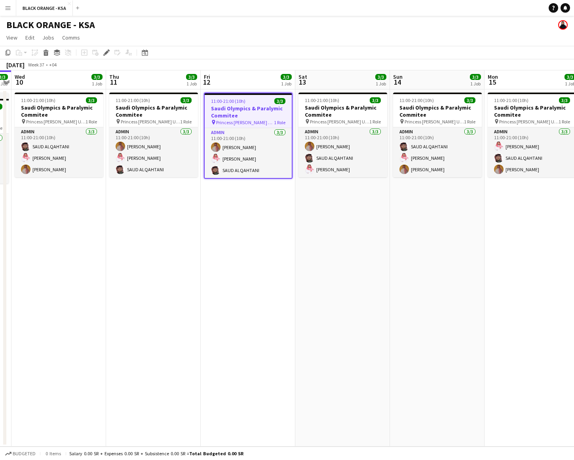
click at [408, 45] on app-board "BLACK ORANGE - KSA View Day view expanded Day view collapsed Month view Date pi…" at bounding box center [287, 238] width 574 height 444
